Goal: Information Seeking & Learning: Learn about a topic

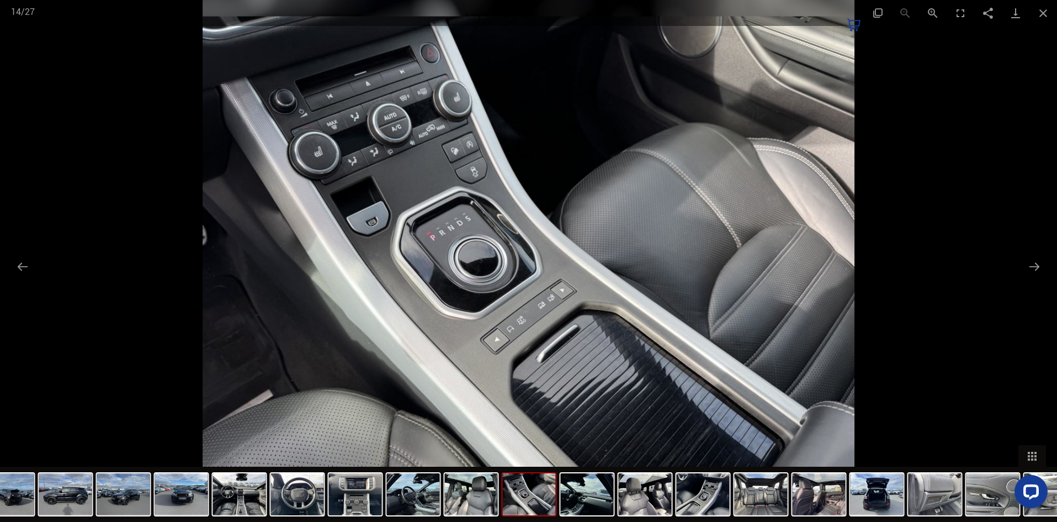
scroll to position [564, 0]
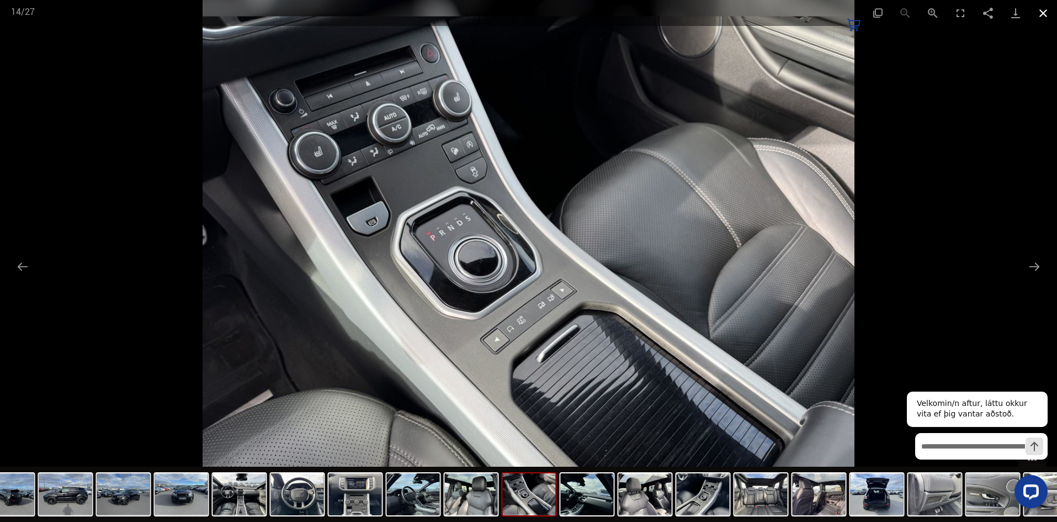
click at [1041, 17] on button "Close gallery" at bounding box center [1043, 13] width 28 height 26
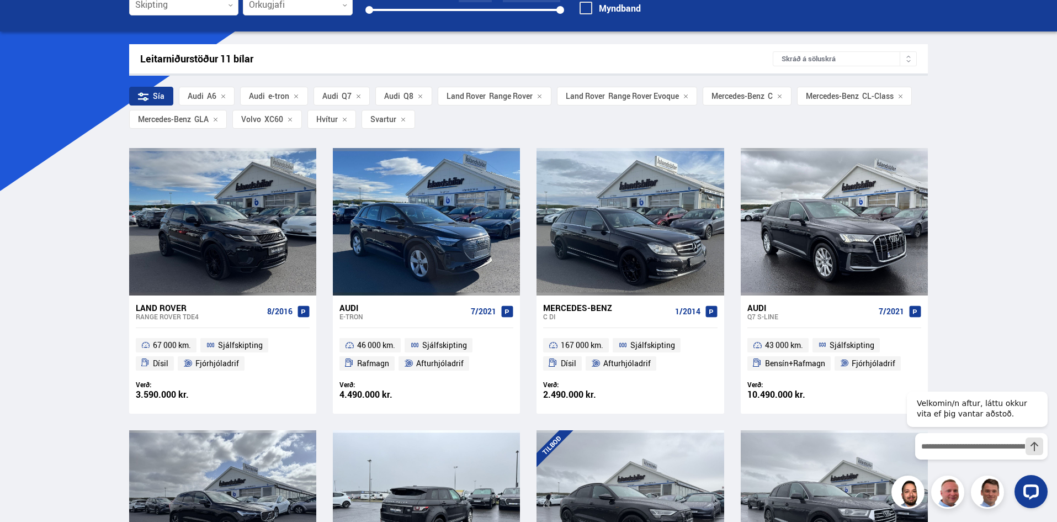
scroll to position [221, 0]
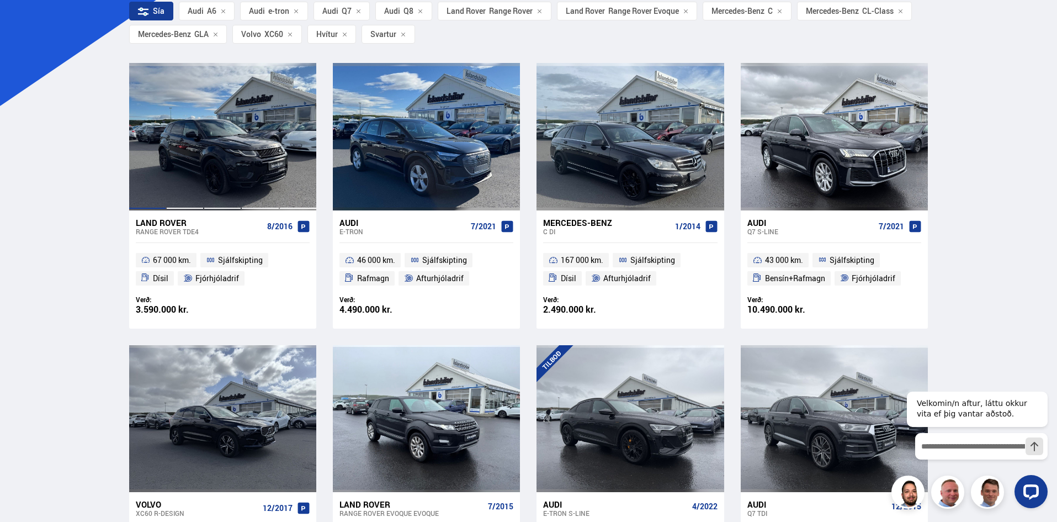
click at [131, 114] on div at bounding box center [148, 136] width 38 height 147
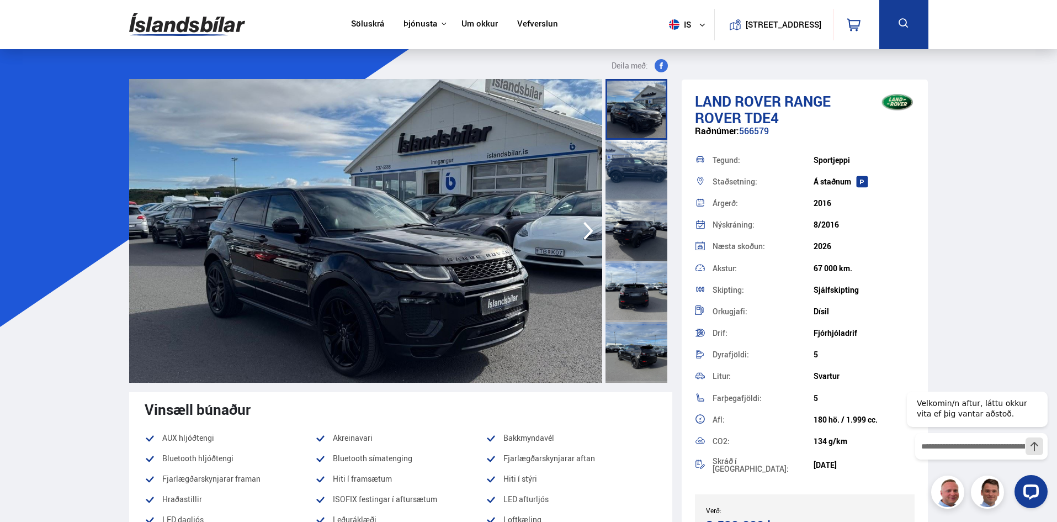
click at [208, 152] on img at bounding box center [365, 231] width 473 height 304
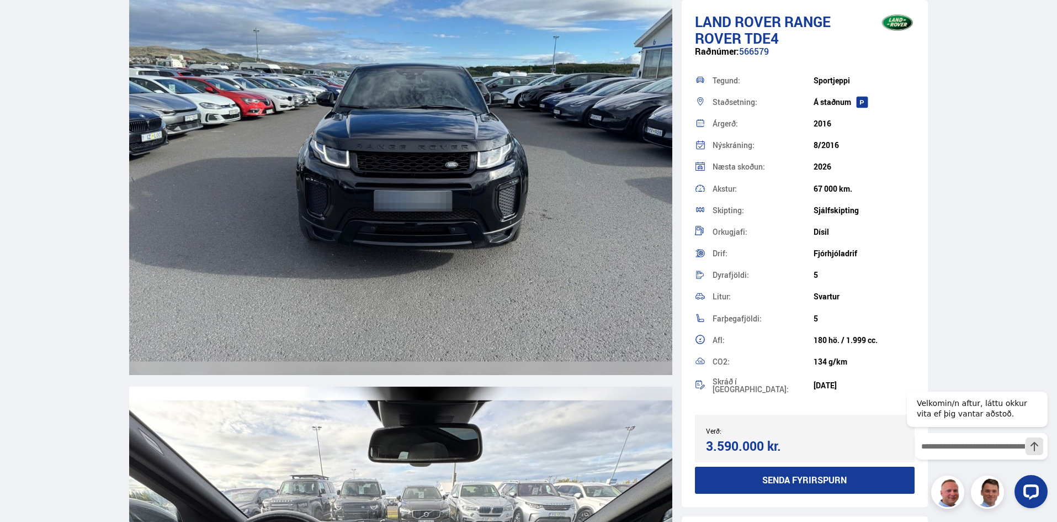
scroll to position [4710, 0]
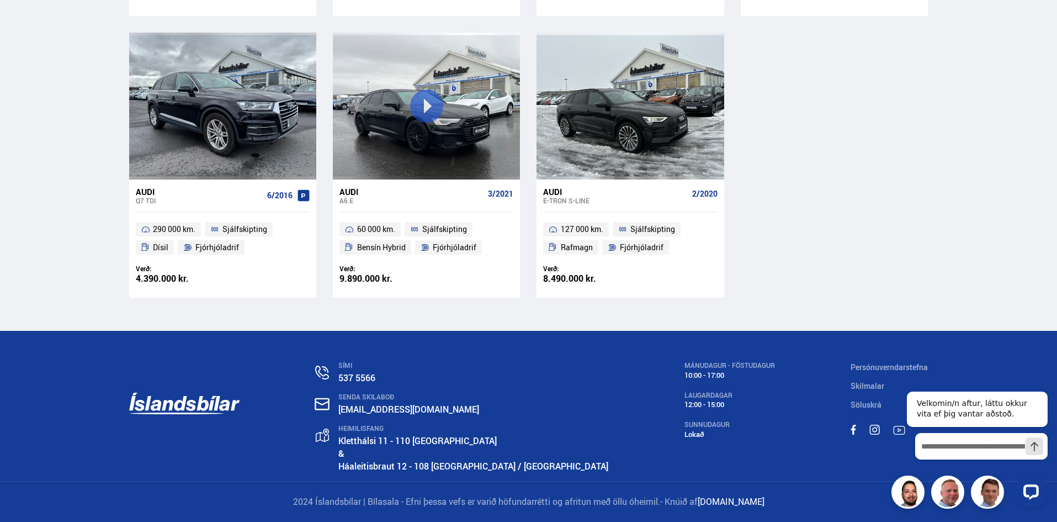
scroll to position [339, 0]
